Goal: Navigation & Orientation: Find specific page/section

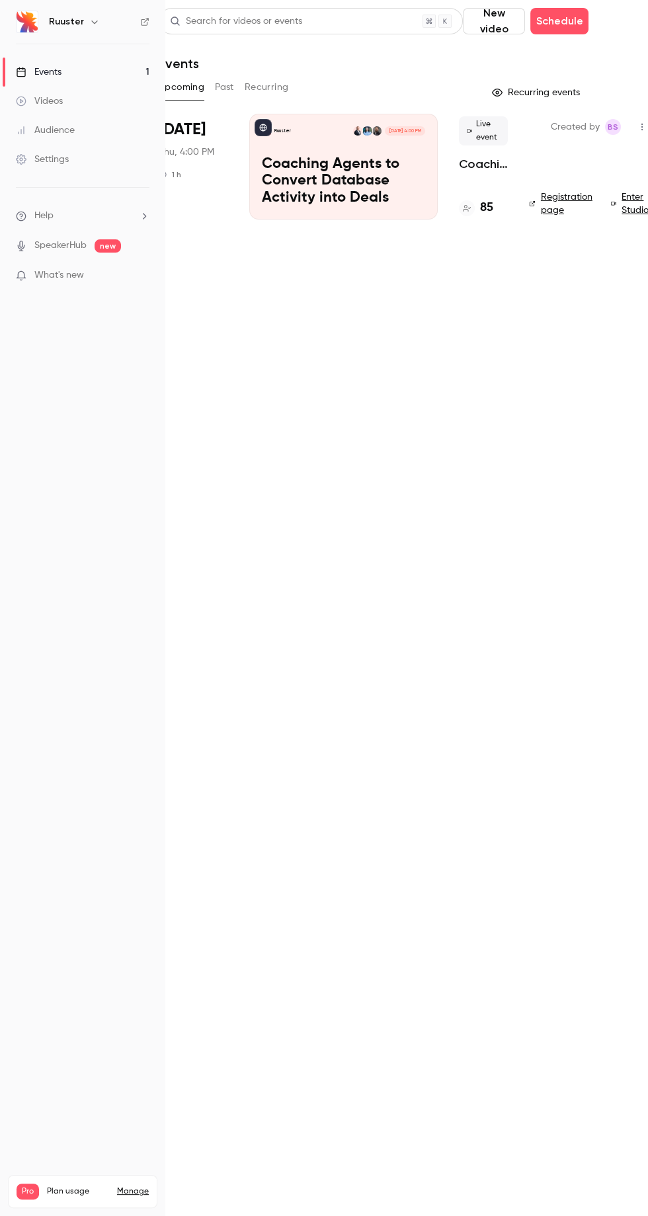
scroll to position [0, 36]
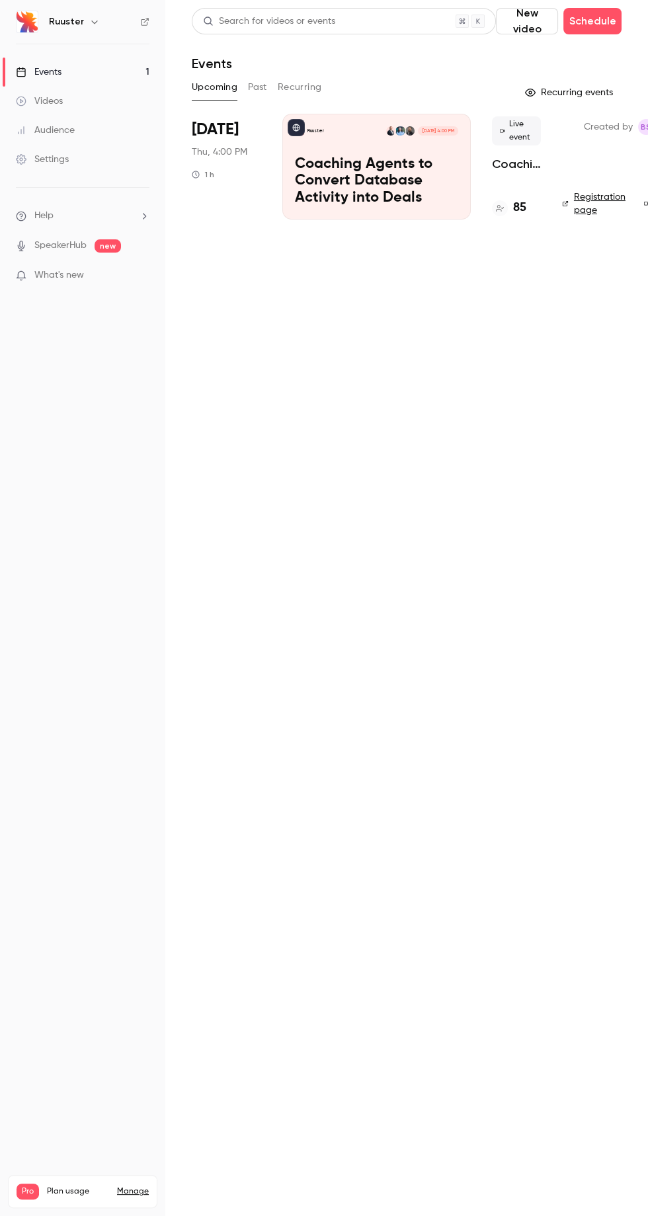
scroll to position [0, 36]
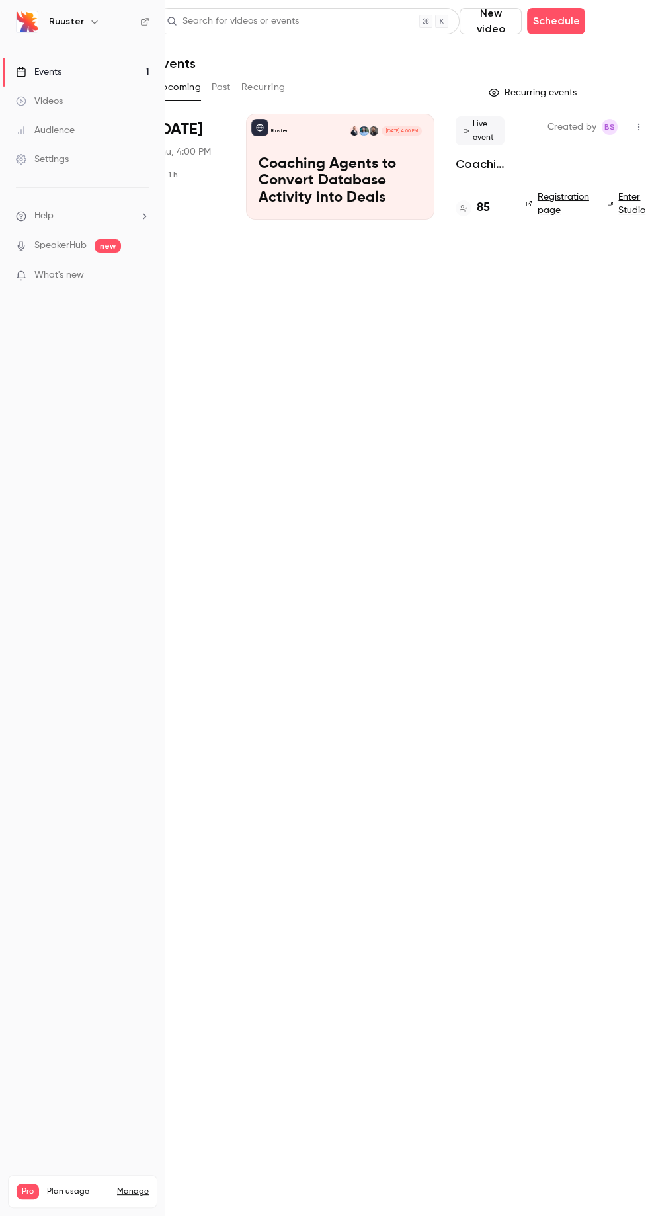
click at [487, 208] on h4 "85" at bounding box center [483, 208] width 13 height 18
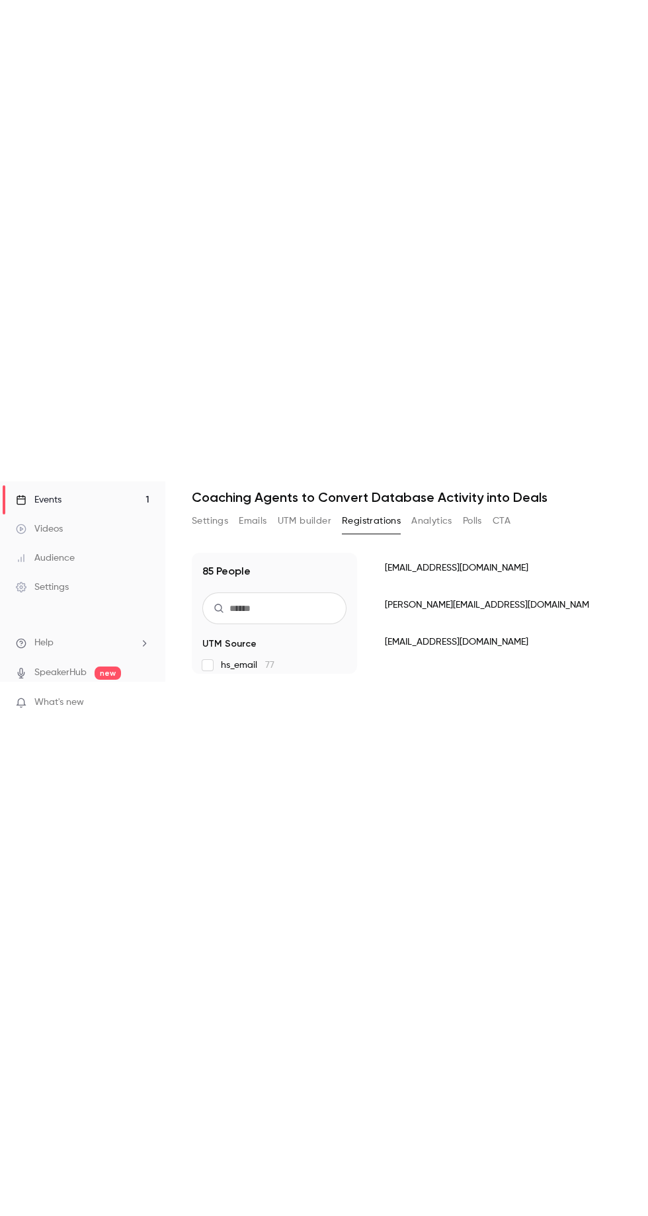
scroll to position [140, 0]
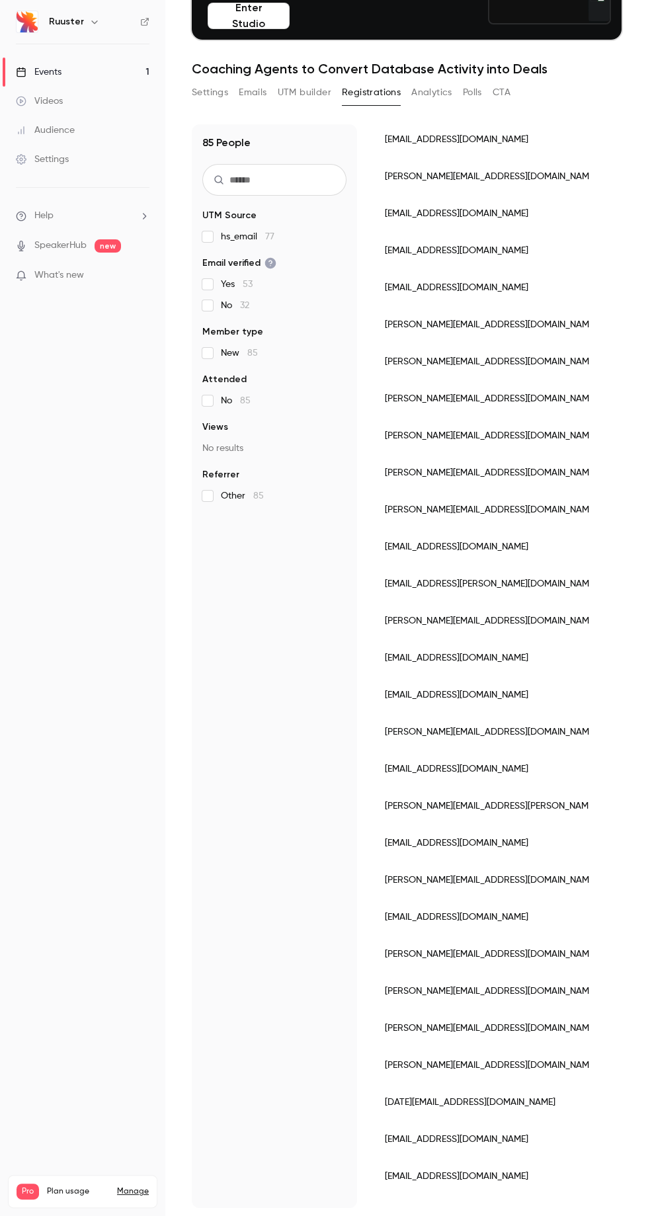
click at [436, 91] on button "Analytics" at bounding box center [431, 92] width 41 height 21
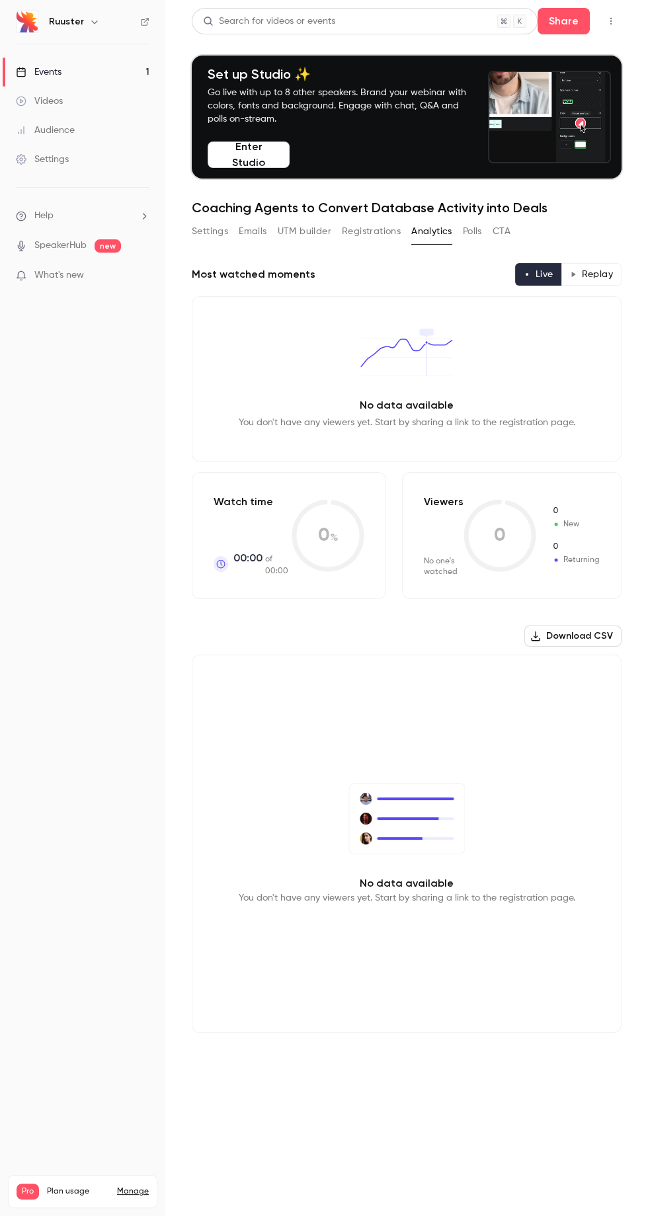
click at [223, 233] on button "Settings" at bounding box center [210, 231] width 36 height 21
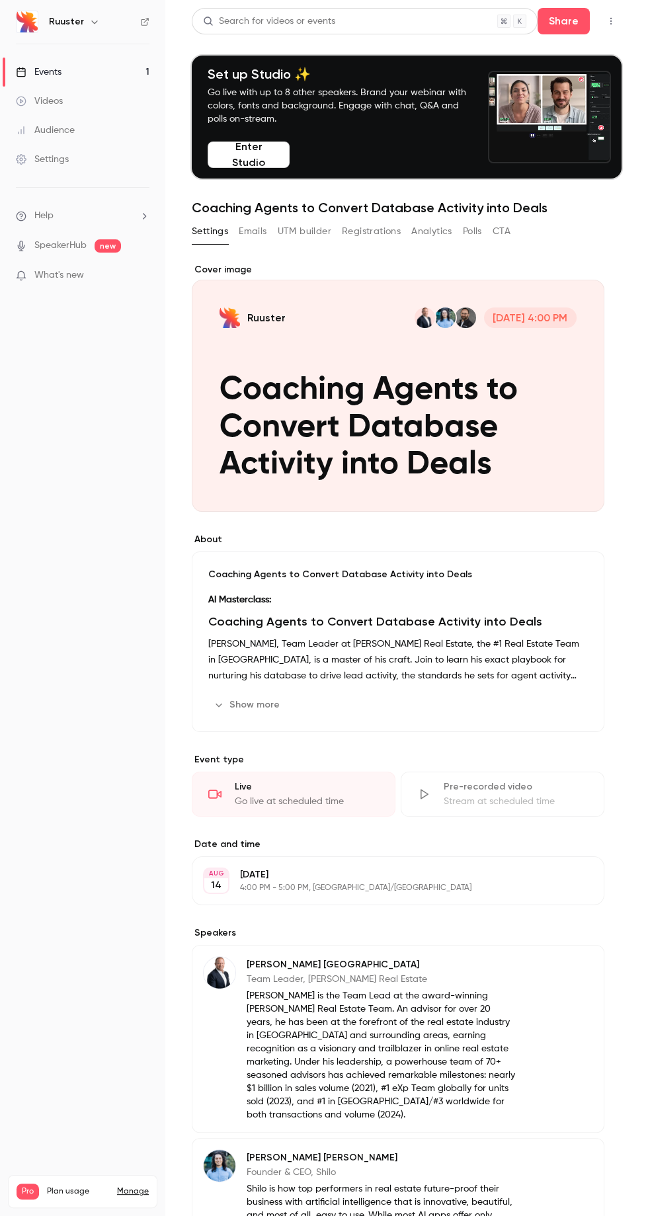
click at [91, 22] on icon "button" at bounding box center [94, 22] width 11 height 11
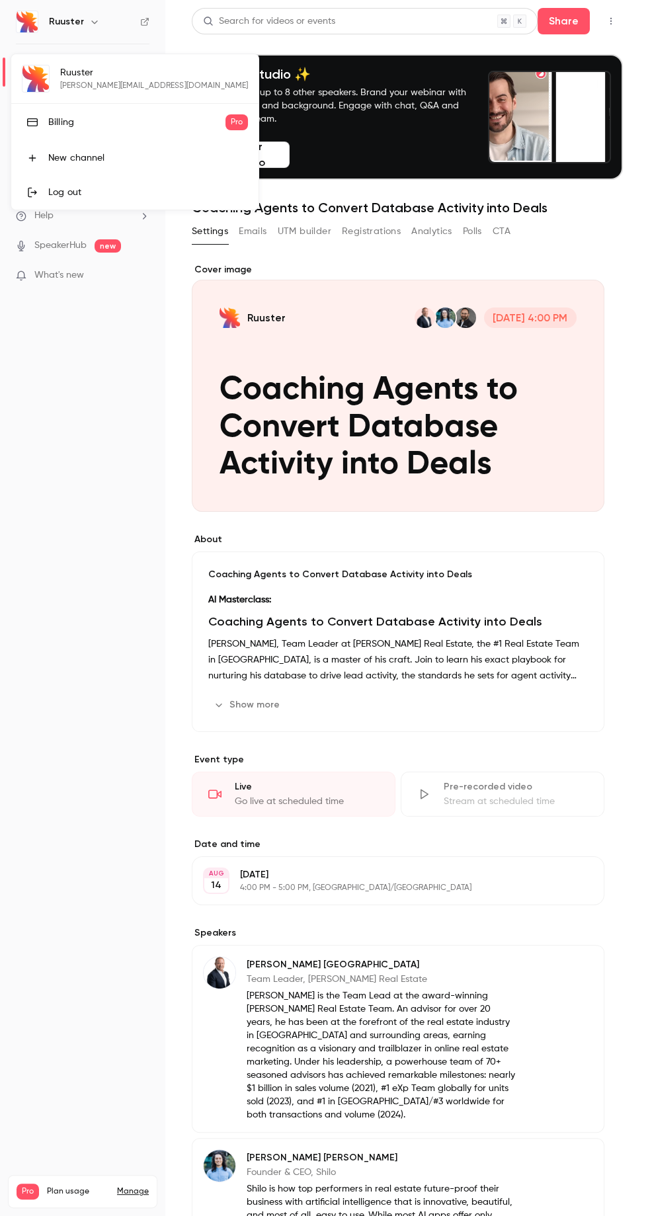
click at [104, 401] on div at bounding box center [324, 608] width 648 height 1216
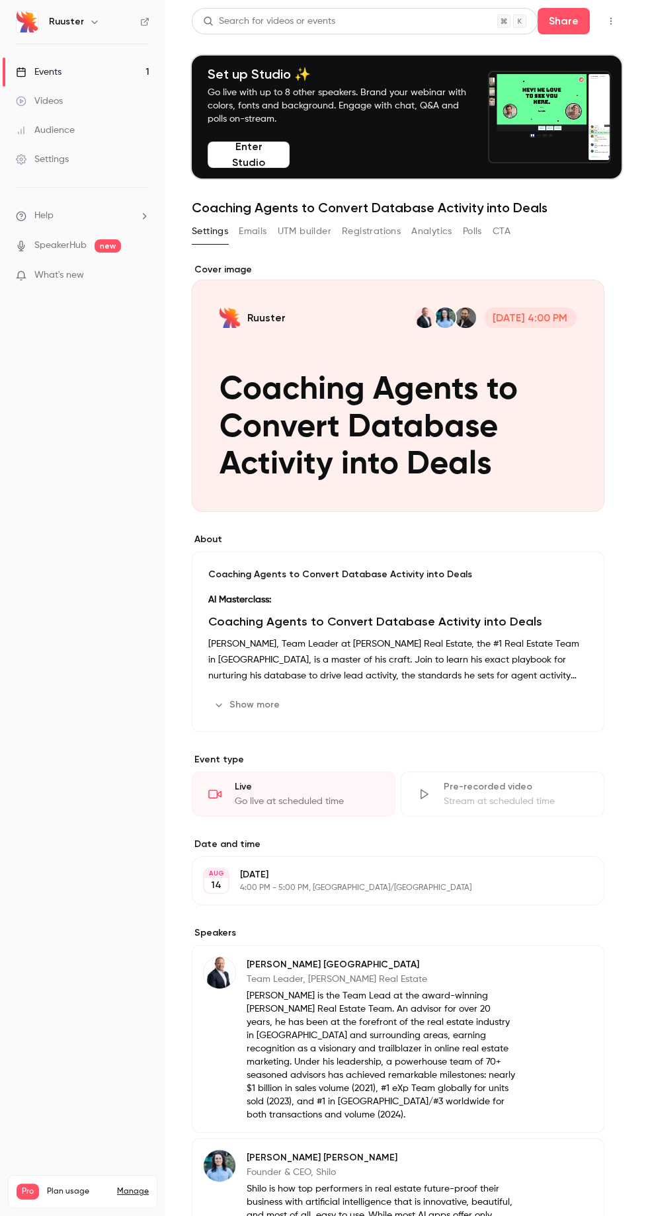
click at [114, 275] on p "What's new" at bounding box center [72, 275] width 112 height 14
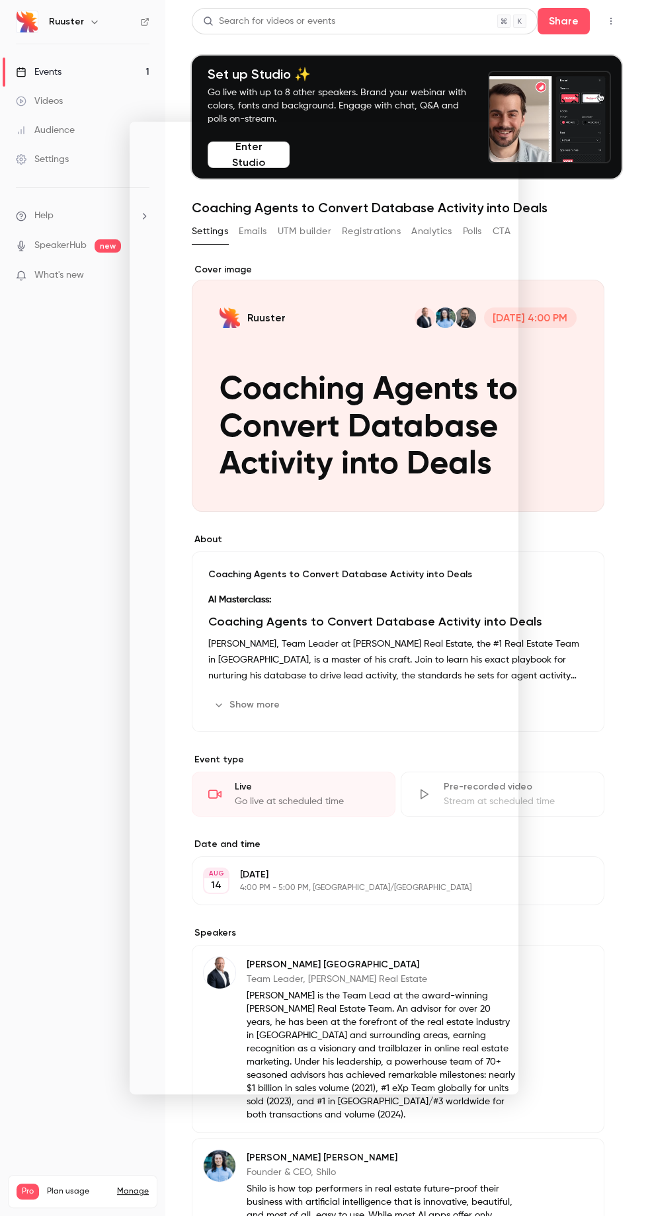
click at [89, 637] on div at bounding box center [324, 608] width 648 height 1216
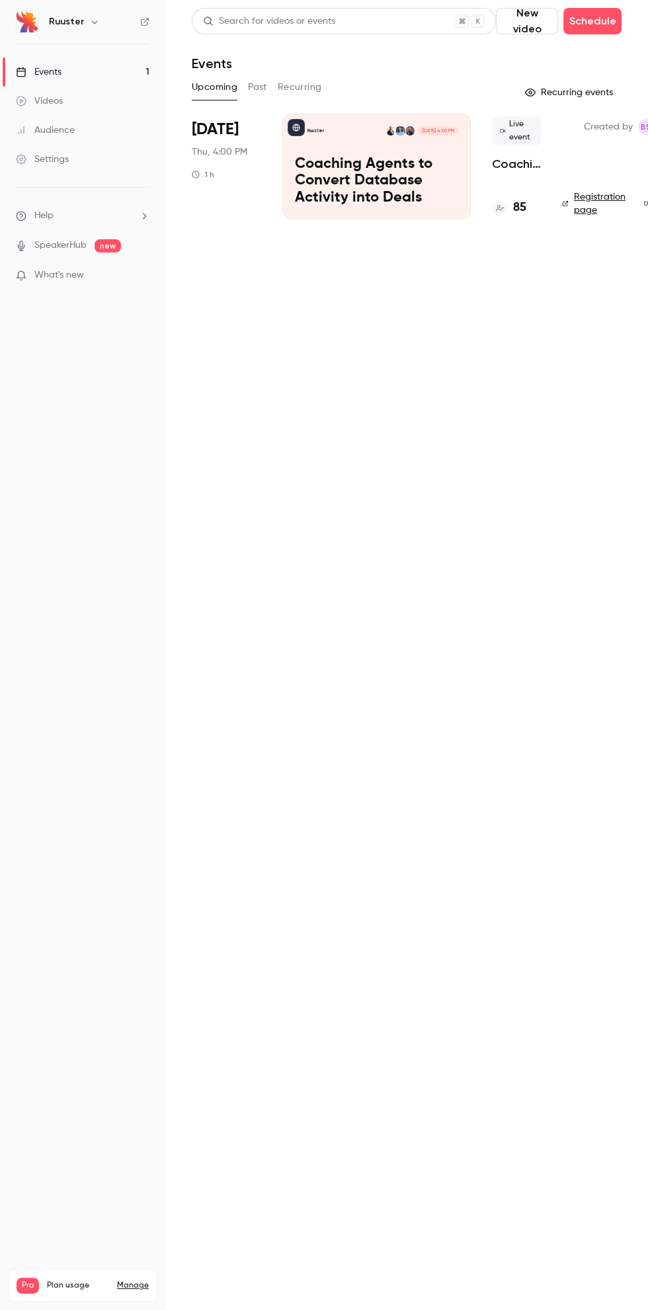
click at [547, 376] on main "Search for videos or events New video Schedule Events Upcoming Past Recurring R…" at bounding box center [406, 655] width 483 height 1310
click at [586, 85] on button "Recurring events" at bounding box center [570, 92] width 102 height 21
